Goal: Task Accomplishment & Management: Complete application form

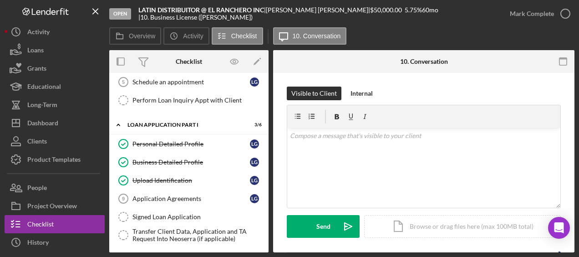
scroll to position [97, 0]
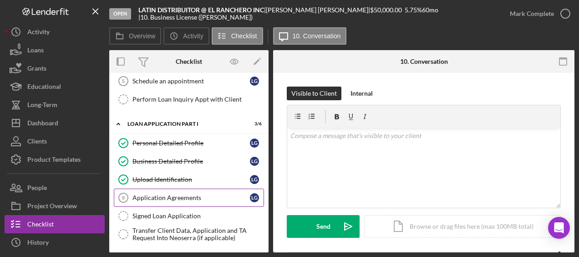
click at [189, 194] on div "Application Agreements" at bounding box center [190, 197] width 117 height 7
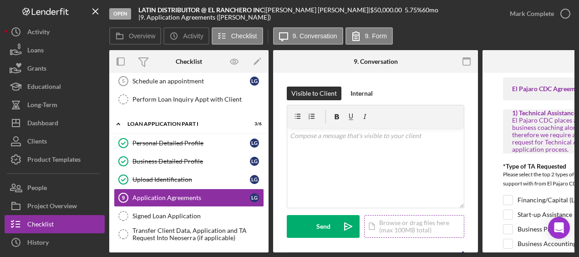
click at [415, 226] on div "Icon/Document Browse or drag files here (max 100MB total) Tap to choose files o…" at bounding box center [414, 226] width 100 height 23
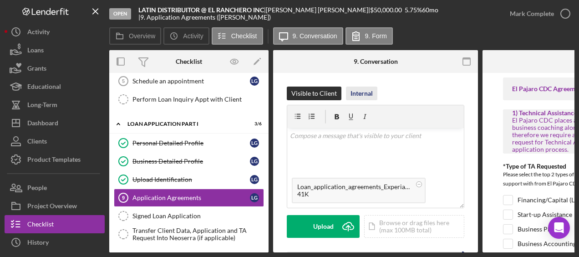
click at [368, 90] on div "Internal" at bounding box center [362, 94] width 22 height 14
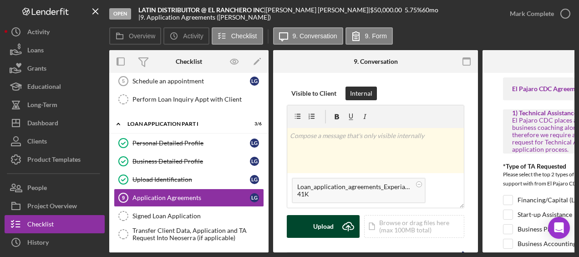
click at [331, 229] on div "Upload" at bounding box center [323, 226] width 20 height 23
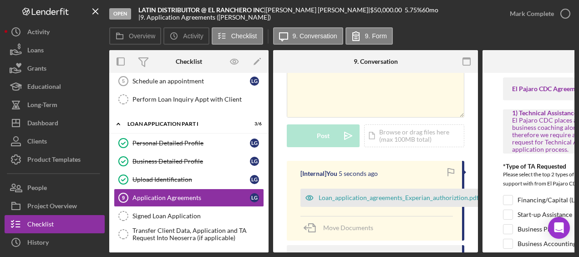
scroll to position [0, 49]
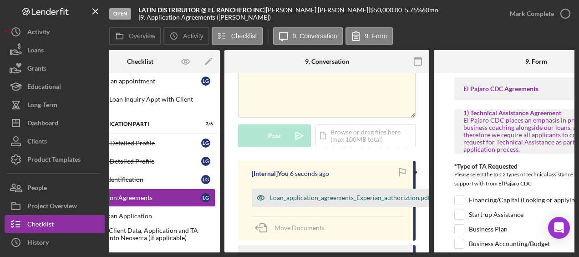
click at [421, 199] on div "Loan_application_agreements_Experian_authoriztion.pdf.docx" at bounding box center [357, 197] width 175 height 7
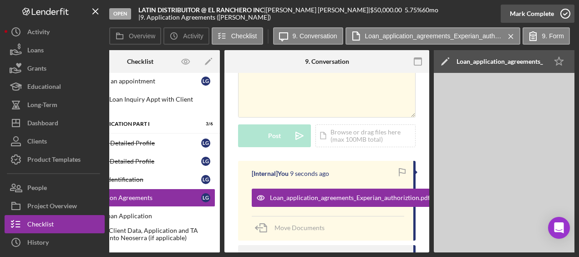
click at [559, 15] on icon "button" at bounding box center [565, 13] width 23 height 23
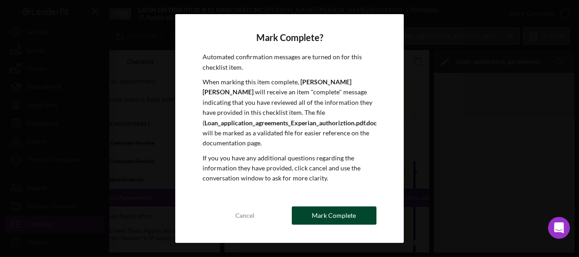
click at [348, 217] on div "Mark Complete" at bounding box center [334, 215] width 44 height 18
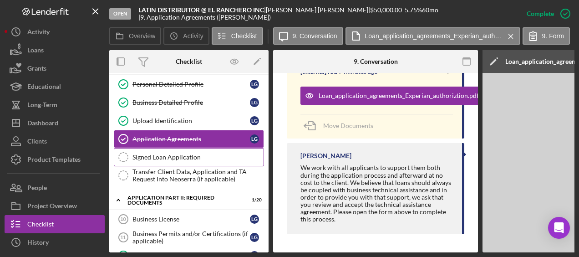
scroll to position [157, 0]
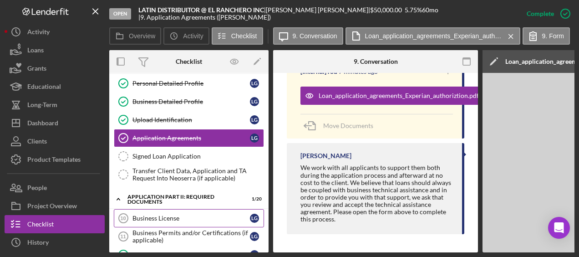
click at [199, 214] on div "Business License" at bounding box center [190, 217] width 117 height 7
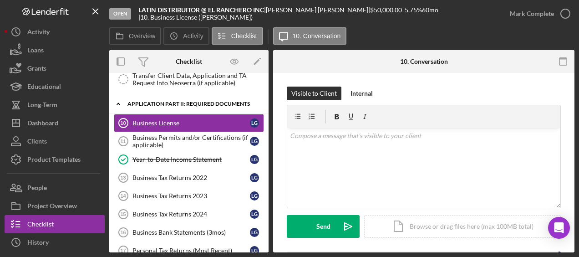
scroll to position [254, 0]
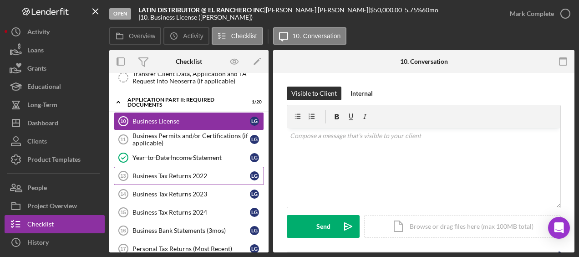
click at [177, 174] on link "Business Tax Returns 2022 13 Business Tax Returns 2022 L G" at bounding box center [189, 176] width 150 height 18
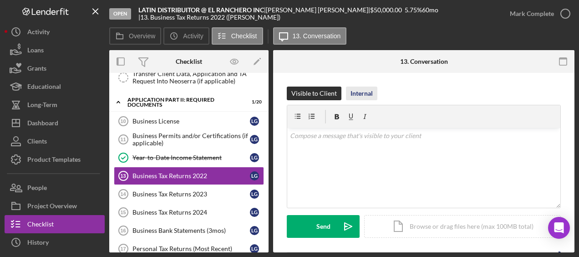
click at [376, 93] on button "Internal" at bounding box center [361, 94] width 31 height 14
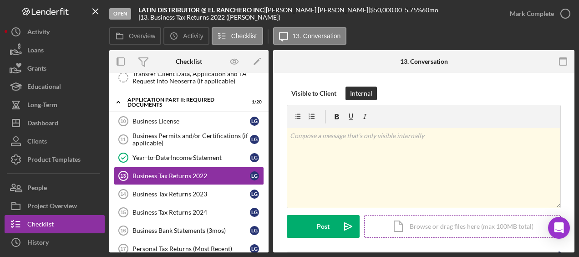
click at [434, 226] on div "Icon/Document Browse or drag files here (max 100MB total) Tap to choose files o…" at bounding box center [462, 226] width 197 height 23
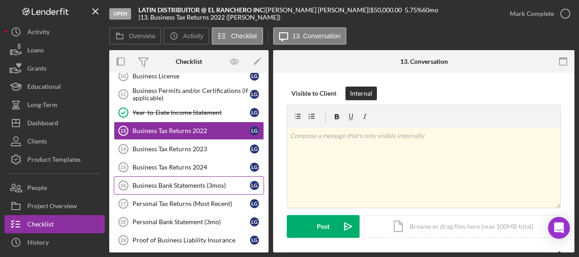
scroll to position [298, 0]
click at [200, 182] on div "Business Bank Statements (3mos)" at bounding box center [190, 185] width 117 height 7
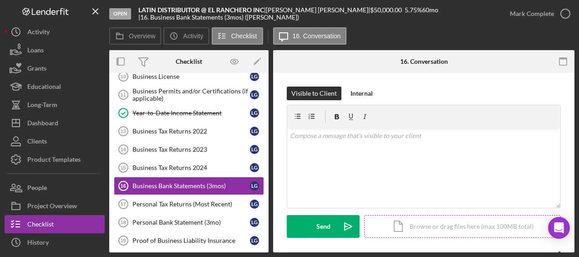
click at [463, 224] on div "Icon/Document Browse or drag files here (max 100MB total) Tap to choose files o…" at bounding box center [462, 226] width 197 height 23
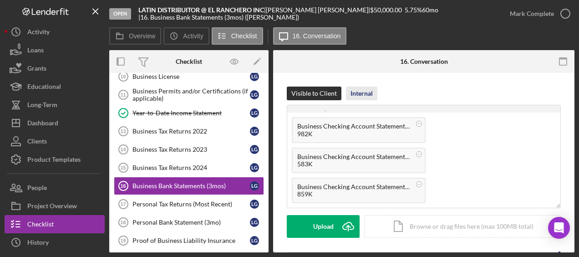
click at [367, 90] on div "Internal" at bounding box center [362, 94] width 22 height 14
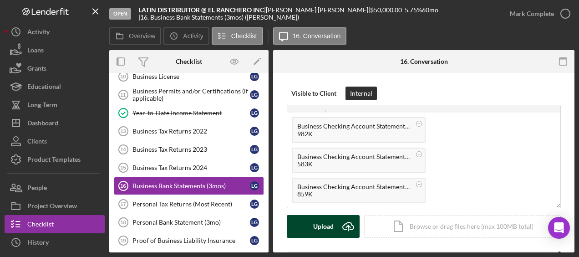
click at [332, 229] on div "Upload" at bounding box center [323, 226] width 20 height 23
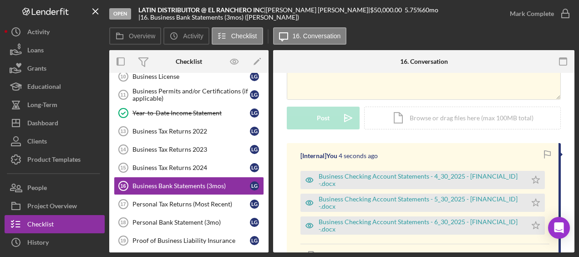
scroll to position [112, 0]
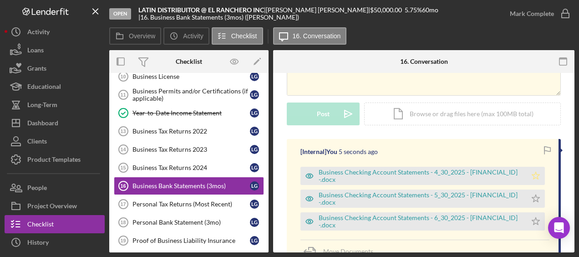
click at [537, 176] on icon "Icon/Star" at bounding box center [536, 176] width 18 height 18
click at [536, 192] on icon "Icon/Star" at bounding box center [536, 198] width 18 height 18
click at [536, 223] on icon "Icon/Star" at bounding box center [536, 221] width 18 height 18
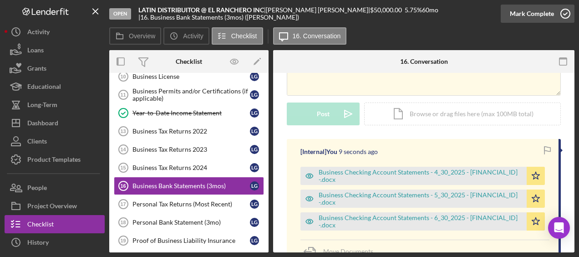
click at [564, 15] on icon "button" at bounding box center [565, 13] width 23 height 23
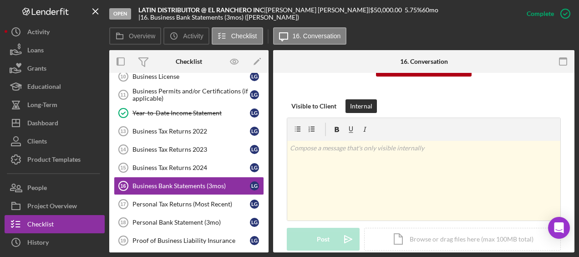
scroll to position [238, 0]
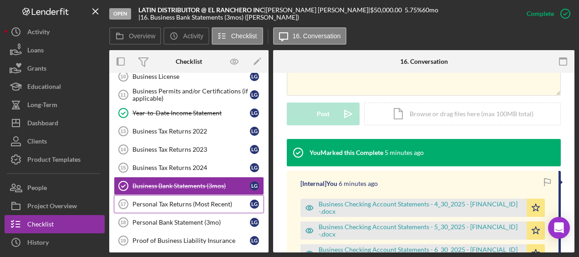
click at [220, 200] on div "Personal Tax Returns (Most Recent)" at bounding box center [190, 203] width 117 height 7
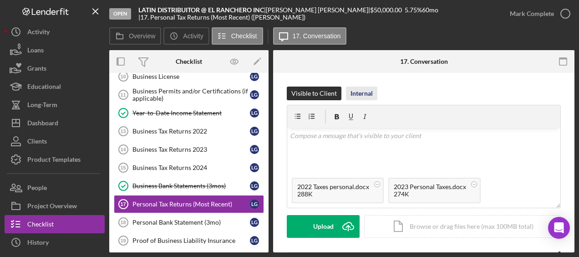
click at [365, 97] on div "Internal" at bounding box center [362, 94] width 22 height 14
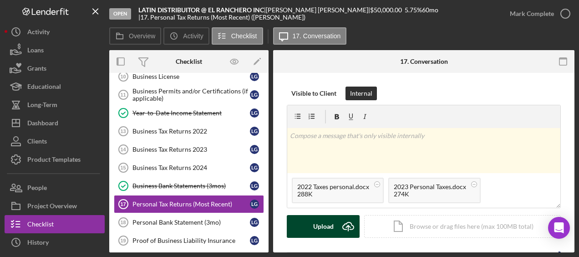
click at [333, 229] on button "Upload Icon/Upload" at bounding box center [323, 226] width 73 height 23
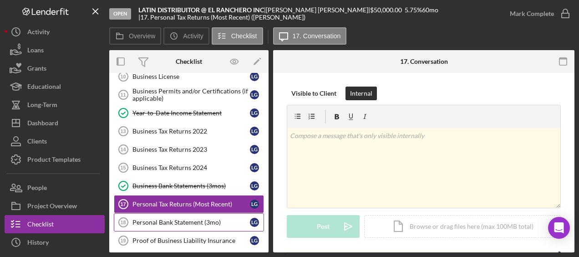
click at [222, 219] on div "Personal Bank Statement (3mo)" at bounding box center [190, 222] width 117 height 7
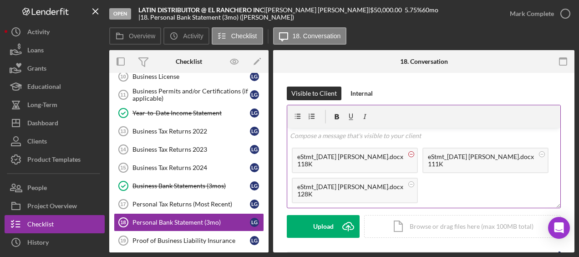
click at [408, 158] on icon at bounding box center [411, 153] width 11 height 11
click at [357, 91] on div "Internal" at bounding box center [362, 94] width 22 height 14
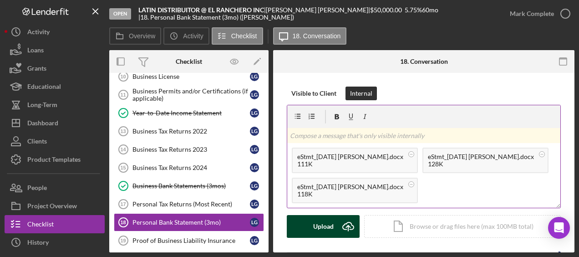
click at [323, 224] on div "Upload" at bounding box center [323, 226] width 20 height 23
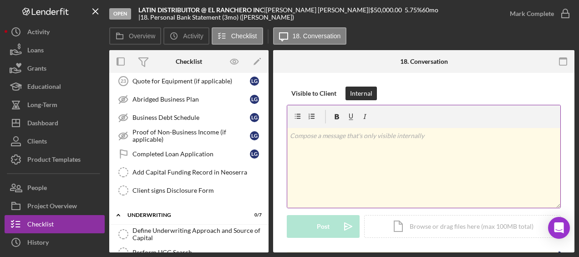
scroll to position [531, 0]
click at [211, 168] on div "Add Capital Funding Record in Neoserra" at bounding box center [197, 171] width 131 height 7
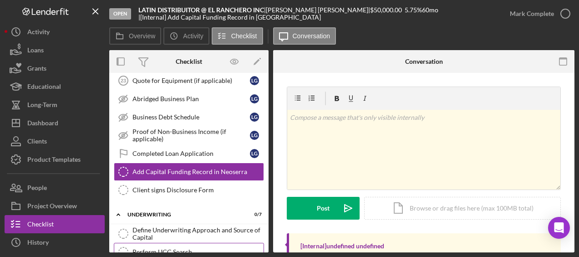
scroll to position [605, 0]
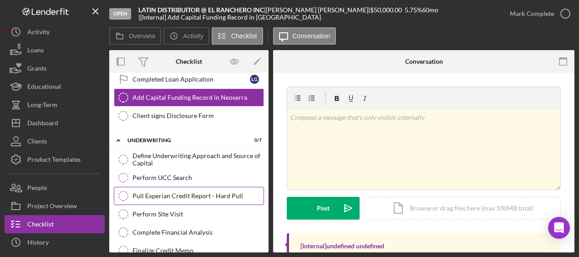
click at [220, 192] on div "Pull Experian Credit Report - Hard Pull" at bounding box center [197, 195] width 131 height 7
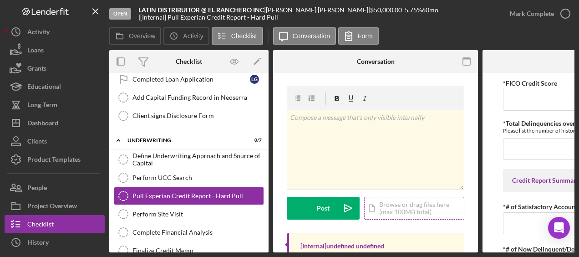
click at [426, 201] on div "Icon/Document Browse or drag files here (max 100MB total) Tap to choose files o…" at bounding box center [414, 208] width 100 height 23
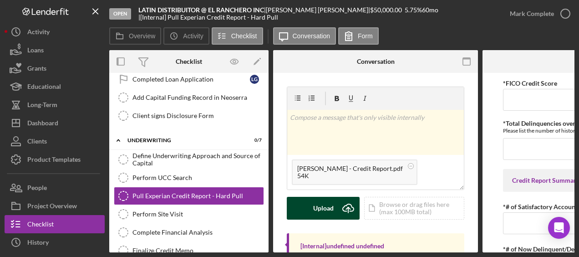
click at [336, 212] on button "Upload Icon/Upload" at bounding box center [323, 208] width 73 height 23
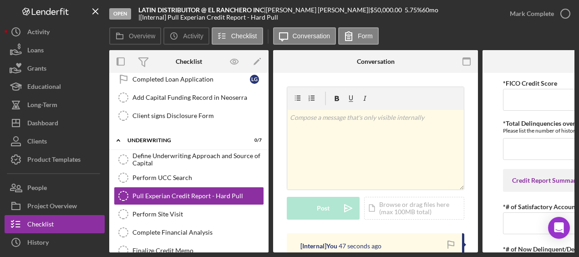
scroll to position [98, 0]
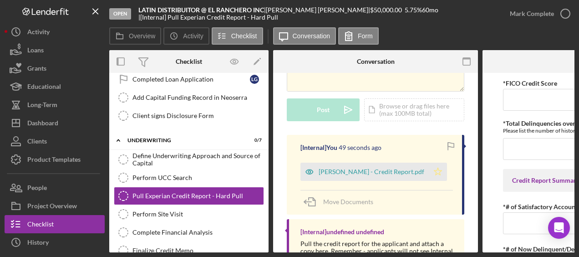
click at [438, 172] on polygon "button" at bounding box center [438, 171] width 8 height 7
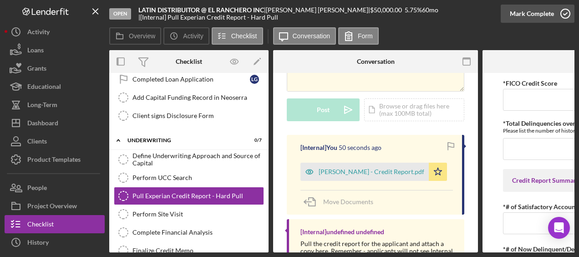
click at [567, 15] on icon "button" at bounding box center [565, 13] width 23 height 23
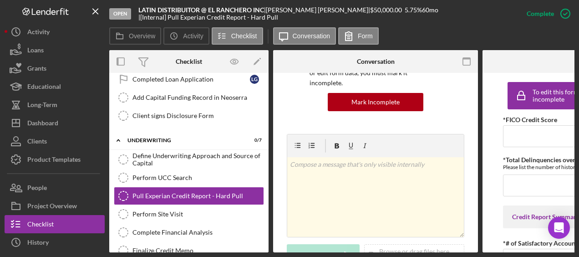
scroll to position [234, 0]
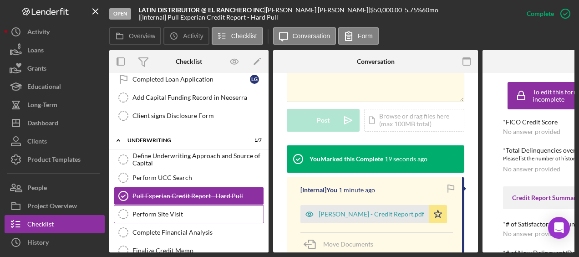
click at [203, 209] on link "Perform Site Visit Perform Site Visit" at bounding box center [189, 214] width 150 height 18
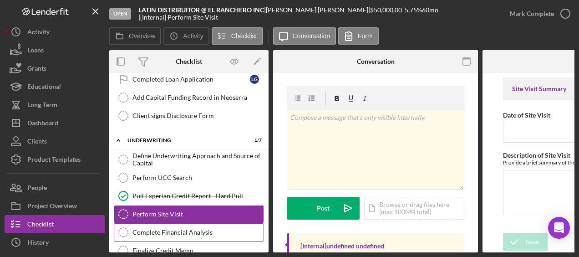
scroll to position [691, 0]
